Goal: Information Seeking & Learning: Learn about a topic

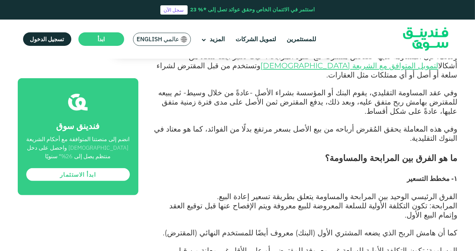
scroll to position [426, 0]
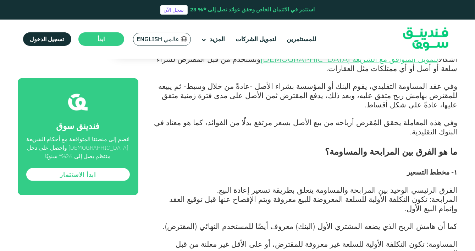
click at [385, 185] on span "الفرق الرئيسي الوحيد بين المرابحة والمساومة يتعلق بطريقة تسعير إعادة البيع." at bounding box center [338, 189] width 240 height 9
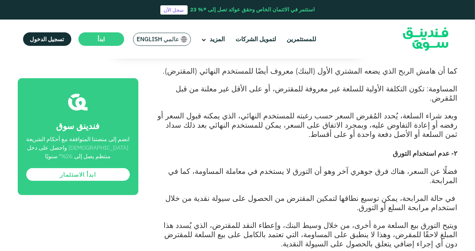
scroll to position [582, 0]
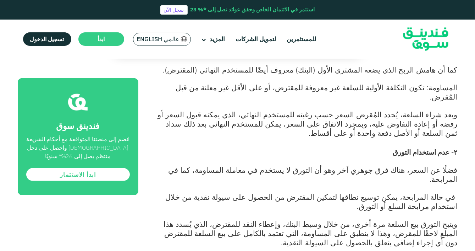
click at [397, 193] on p "في حالة المرابحة، يمكن توسيع نطاقها لتمكين المقترض من الحصول على سيولة نقدية من…" at bounding box center [305, 202] width 303 height 18
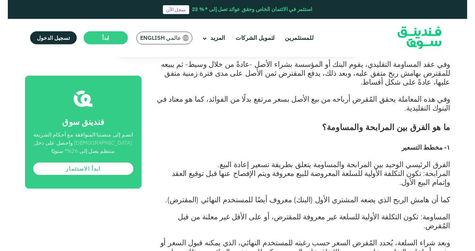
scroll to position [446, 0]
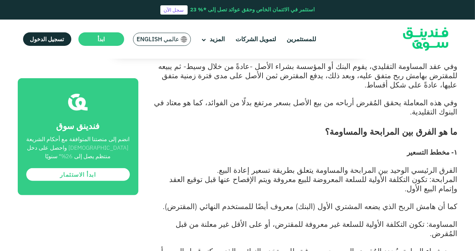
click at [356, 211] on p at bounding box center [305, 215] width 303 height 9
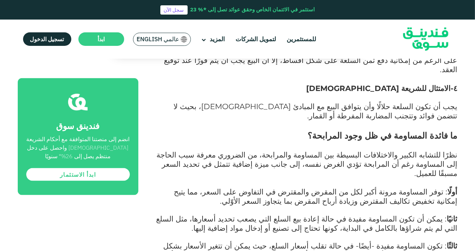
scroll to position [942, 0]
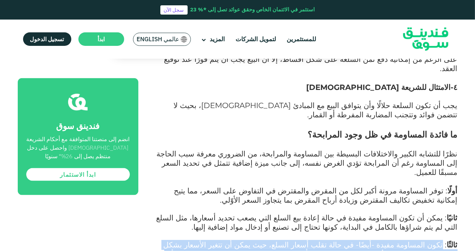
drag, startPoint x: 359, startPoint y: 145, endPoint x: 444, endPoint y: 129, distance: 86.3
copy span "تكون المساومة مفيدة -أيضًا- في حالة تقلب أسعار السلع، حيث يمكن أن تتغير الأسعار…"
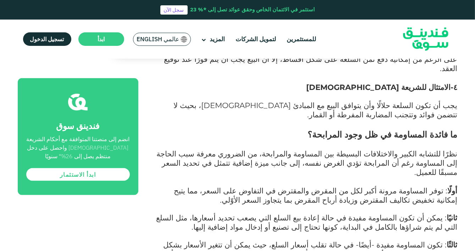
click at [409, 232] on p at bounding box center [305, 236] width 303 height 9
